Goal: Find specific page/section: Find specific page/section

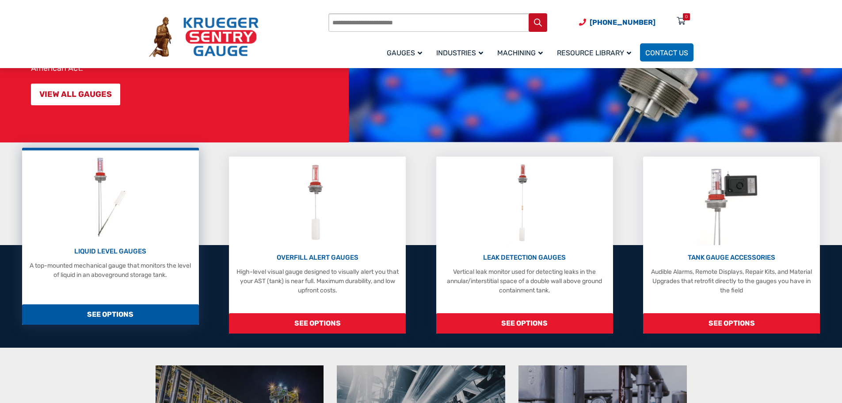
scroll to position [132, 0]
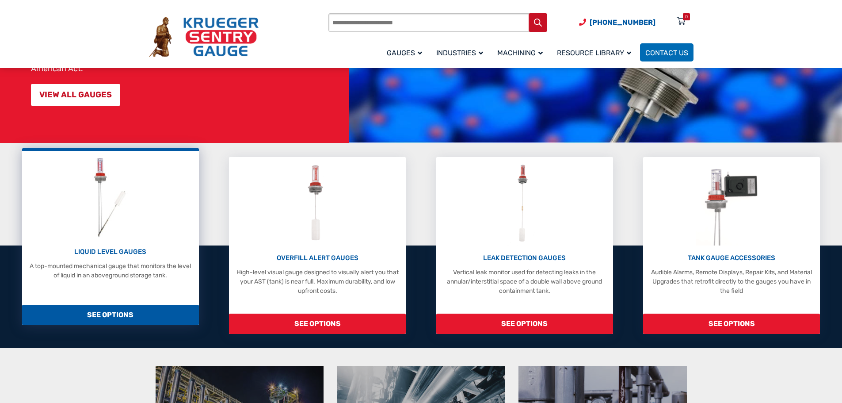
click at [122, 317] on span "SEE OPTIONS" at bounding box center [110, 315] width 177 height 20
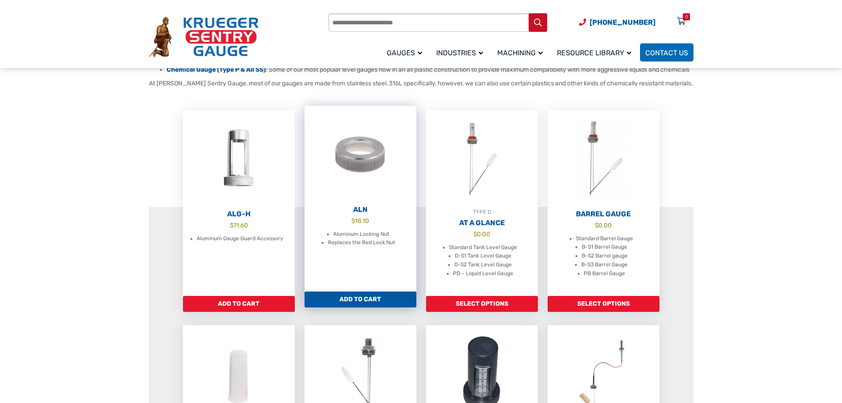
scroll to position [221, 0]
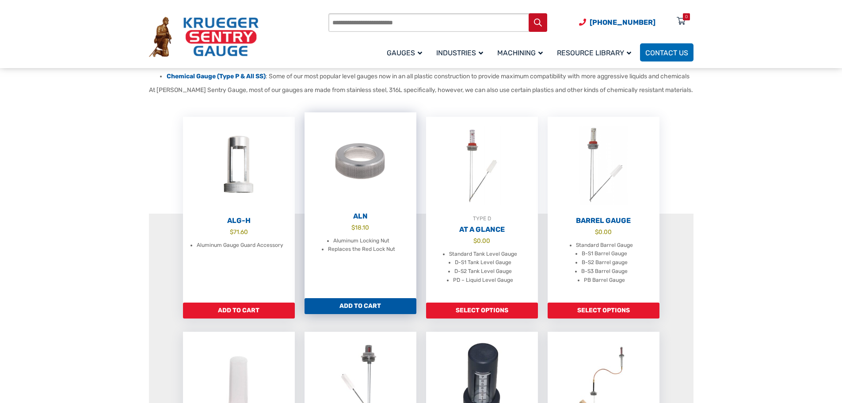
click at [362, 221] on h2 "ALN" at bounding box center [361, 216] width 112 height 9
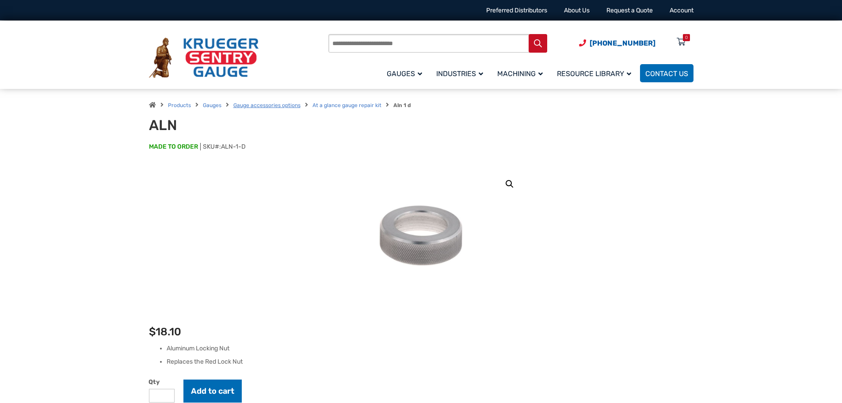
click at [262, 105] on link "Gauge accessories options" at bounding box center [266, 105] width 67 height 6
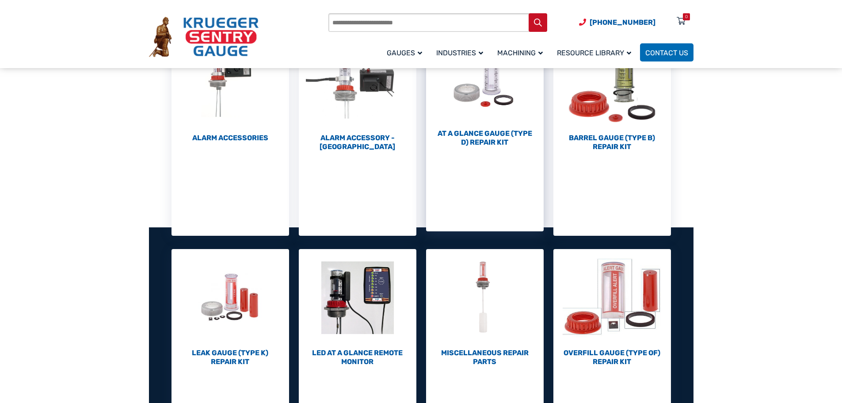
scroll to position [88, 0]
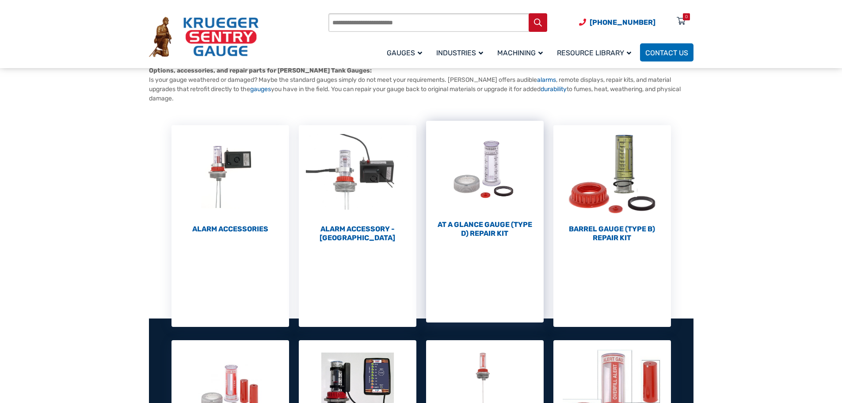
click at [490, 231] on h2 "At a Glance Gauge (Type D) Repair Kit (10)" at bounding box center [485, 229] width 118 height 18
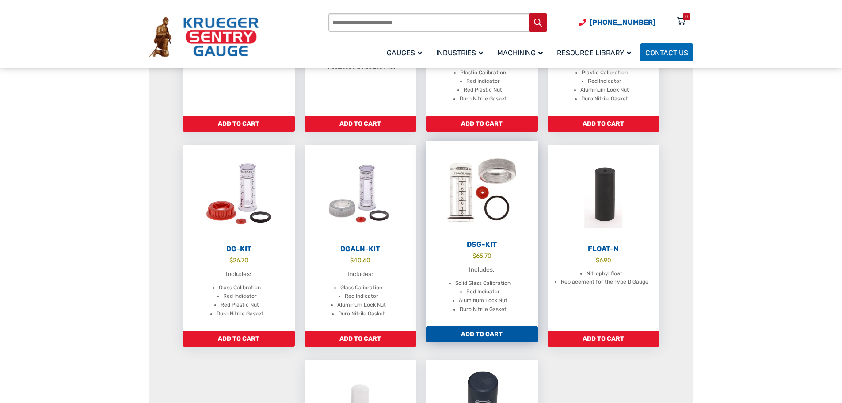
scroll to position [265, 0]
